Goal: Task Accomplishment & Management: Manage account settings

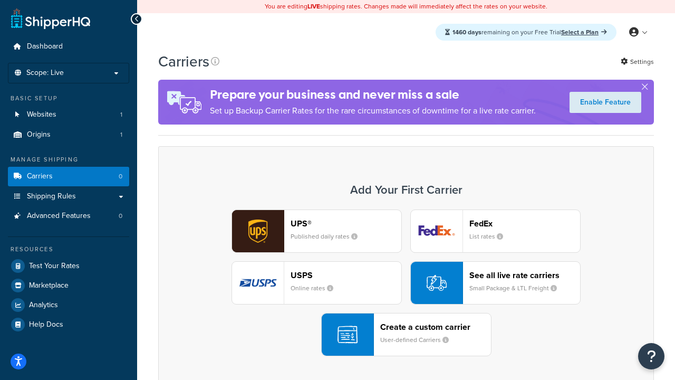
click at [406, 283] on div "UPS® Published daily rates FedEx List rates USPS Online rates See all live rate…" at bounding box center [406, 282] width 474 height 147
click at [525, 223] on header "FedEx" at bounding box center [524, 223] width 111 height 10
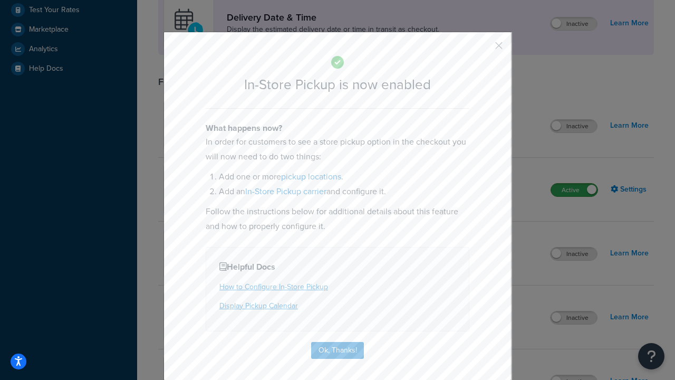
scroll to position [296, 0]
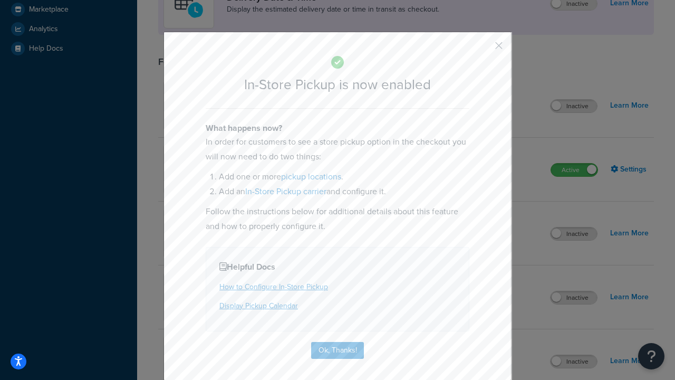
click at [483, 49] on button "button" at bounding box center [483, 49] width 3 height 3
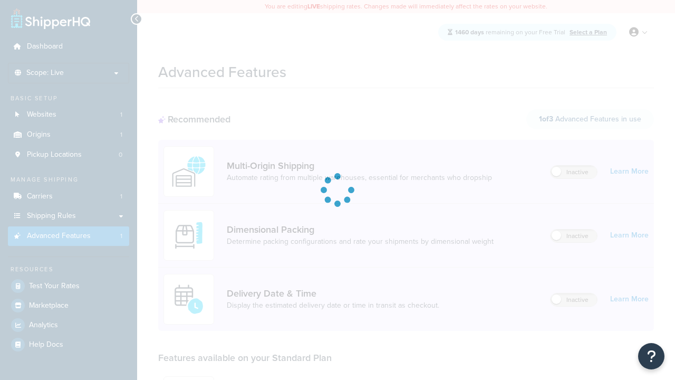
scroll to position [92, 0]
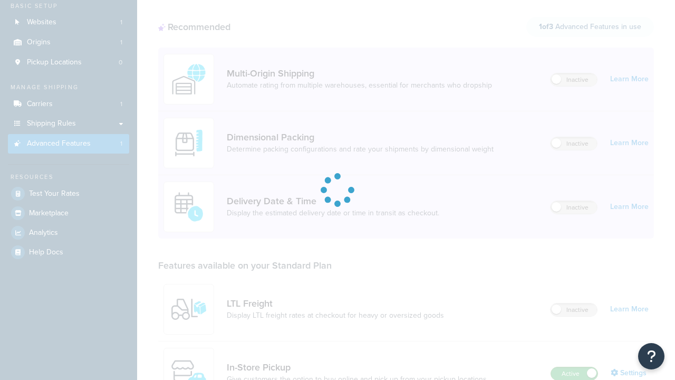
click at [574, 373] on label "Active" at bounding box center [574, 373] width 46 height 13
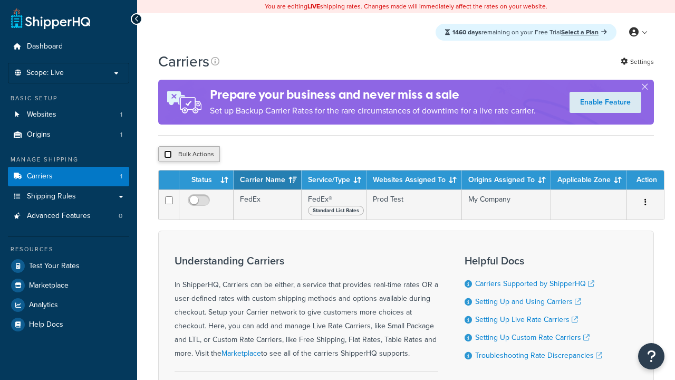
click at [168, 156] on input "checkbox" at bounding box center [168, 154] width 8 height 8
checkbox input "true"
click at [0, 0] on button "Delete" at bounding box center [0, 0] width 0 height 0
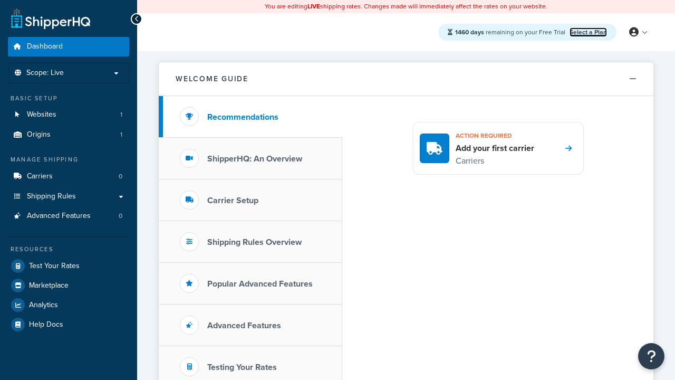
click at [588, 32] on link "Select a Plan" at bounding box center [588, 31] width 37 height 9
